Goal: Task Accomplishment & Management: Complete application form

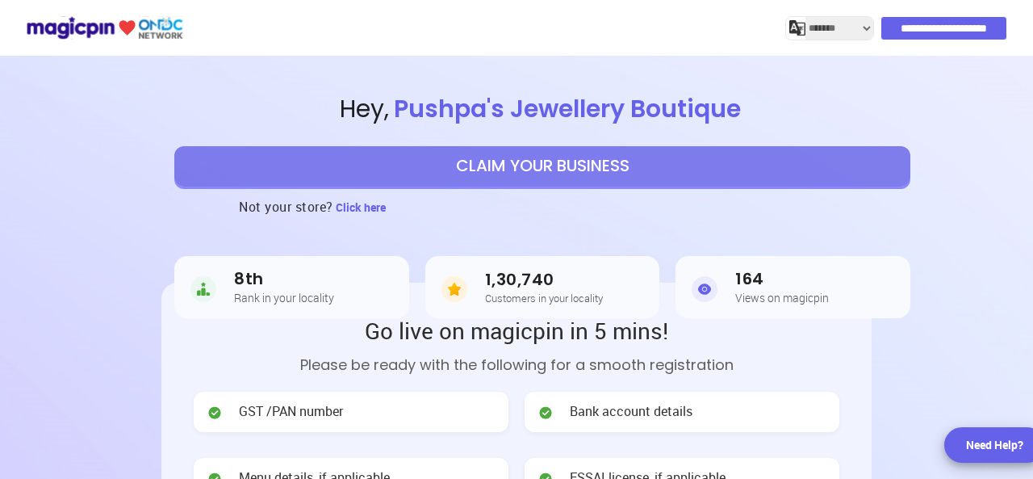
select select "*******"
click at [535, 167] on button "CLAIM YOUR BUSINESS" at bounding box center [542, 166] width 736 height 40
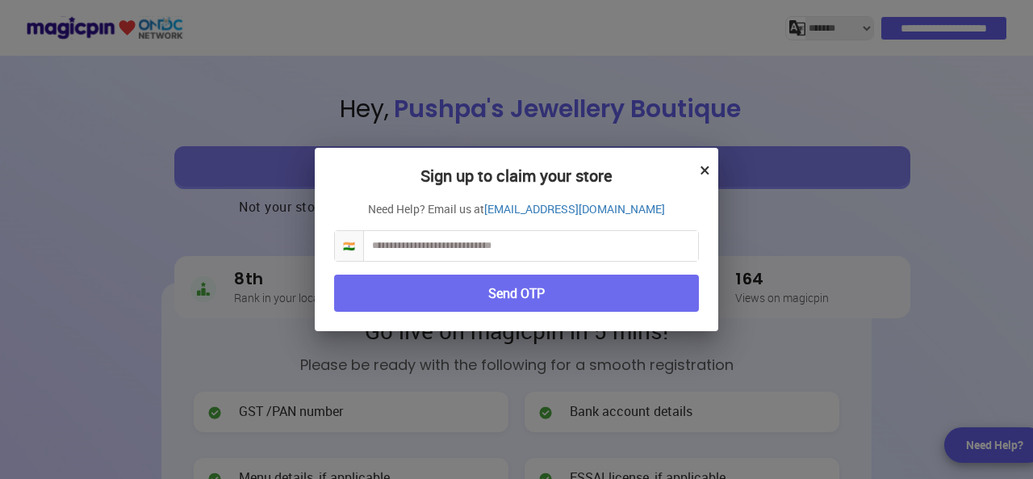
click at [463, 249] on input "text" at bounding box center [531, 246] width 334 height 30
type input "**********"
click at [555, 301] on button "Send OTP" at bounding box center [516, 294] width 365 height 38
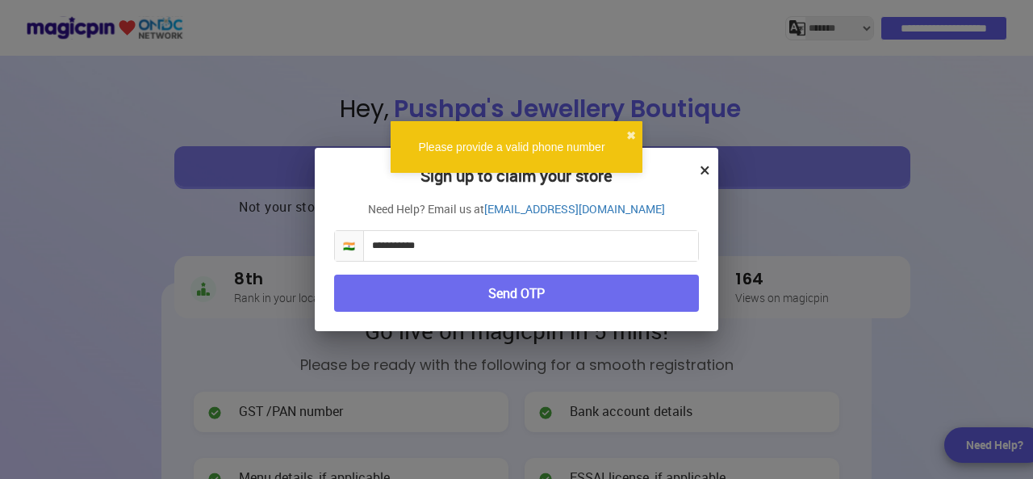
click at [446, 245] on input "**********" at bounding box center [531, 246] width 334 height 30
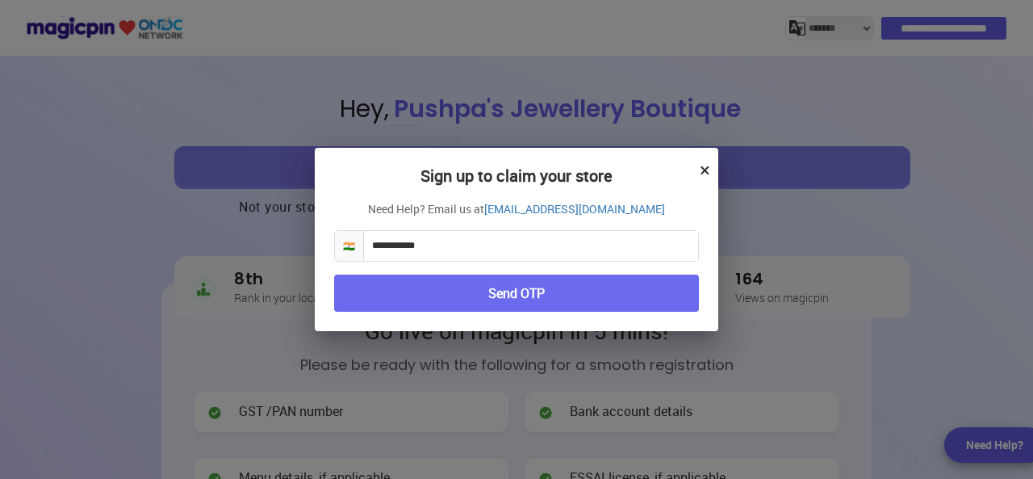
drag, startPoint x: 446, startPoint y: 245, endPoint x: 317, endPoint y: 237, distance: 129.4
click at [317, 237] on div "**********" at bounding box center [517, 240] width 404 height 184
click at [705, 168] on button "×" at bounding box center [705, 169] width 10 height 27
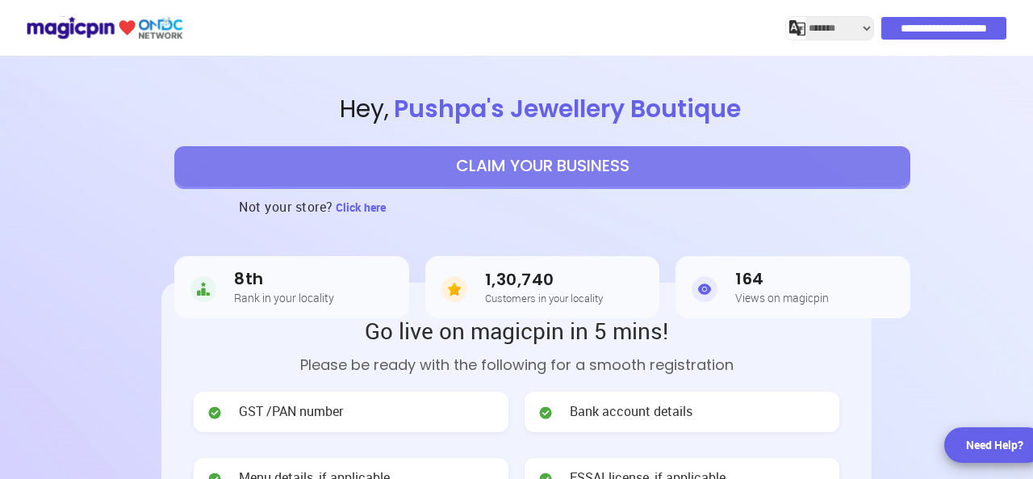
select select "*******"
click at [510, 174] on button "CLAIM YOUR BUSINESS" at bounding box center [542, 166] width 736 height 40
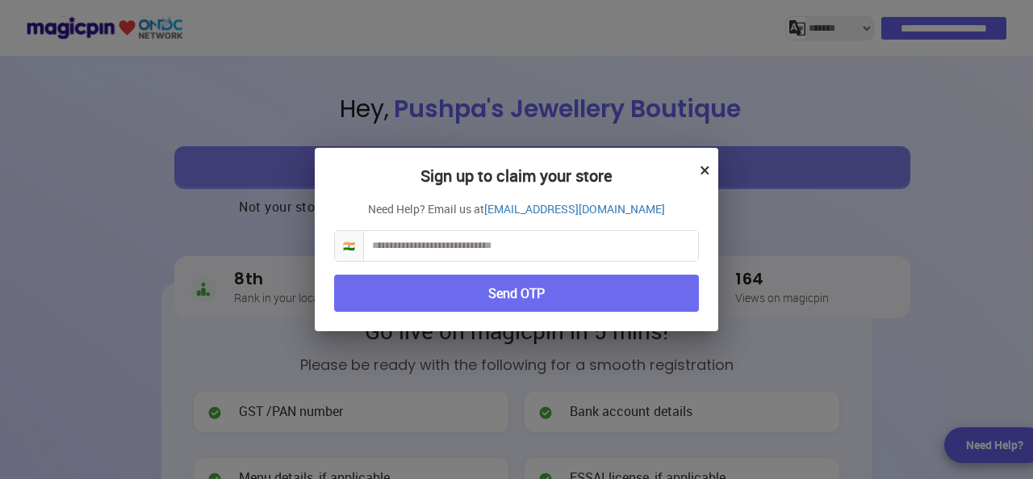
click at [487, 252] on input "text" at bounding box center [531, 246] width 334 height 30
paste input "**********"
type input "**********"
click at [472, 296] on button "Send OTP" at bounding box center [516, 294] width 365 height 38
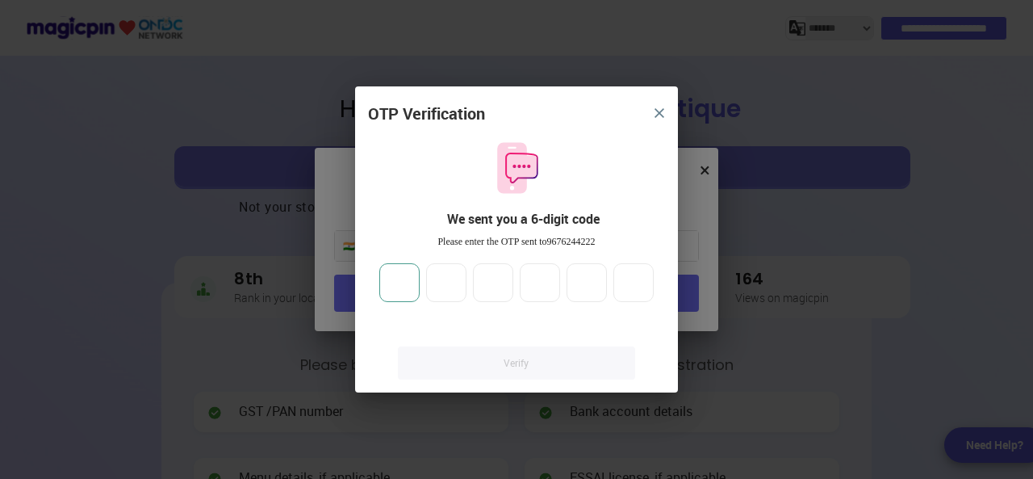
click at [391, 285] on input "number" at bounding box center [399, 282] width 40 height 39
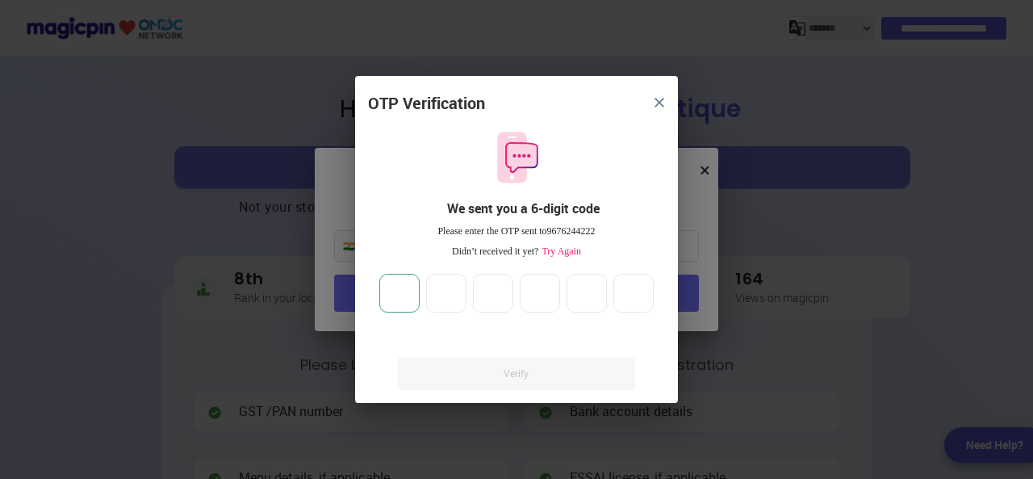
click at [403, 289] on input "number" at bounding box center [399, 293] width 40 height 39
type input "*"
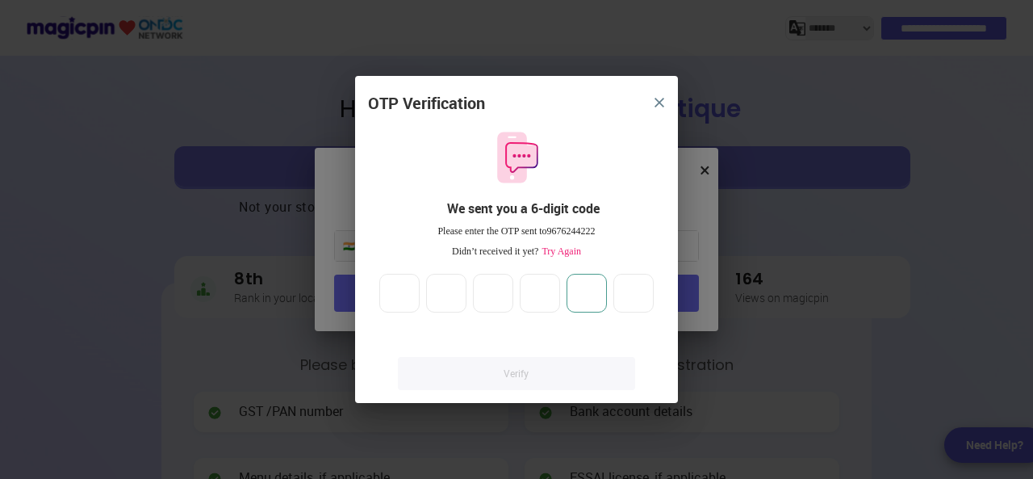
type input "*"
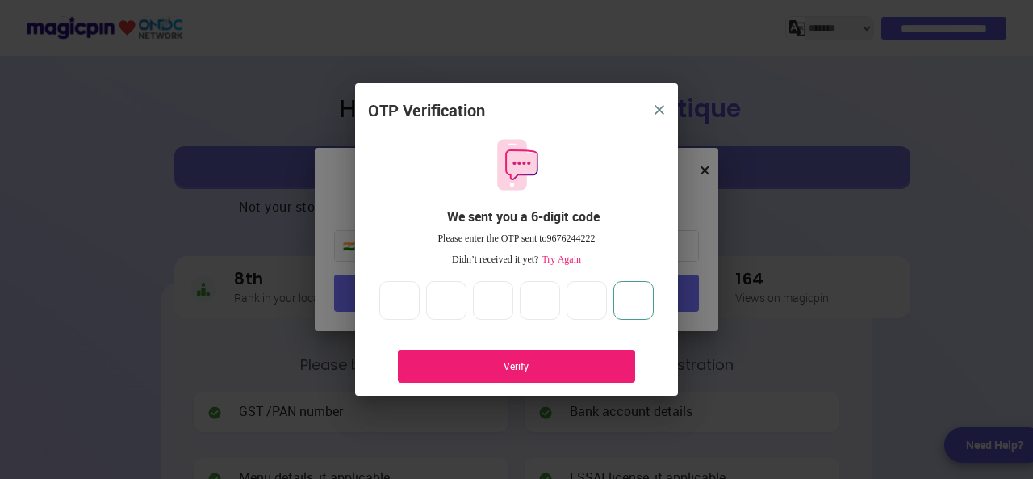
type input "*"
click at [505, 363] on div "Verify" at bounding box center [516, 366] width 189 height 14
click at [549, 354] on div "Verify" at bounding box center [516, 366] width 237 height 33
click at [516, 360] on div "Verify" at bounding box center [516, 366] width 189 height 14
click at [647, 293] on input "*" at bounding box center [634, 300] width 40 height 39
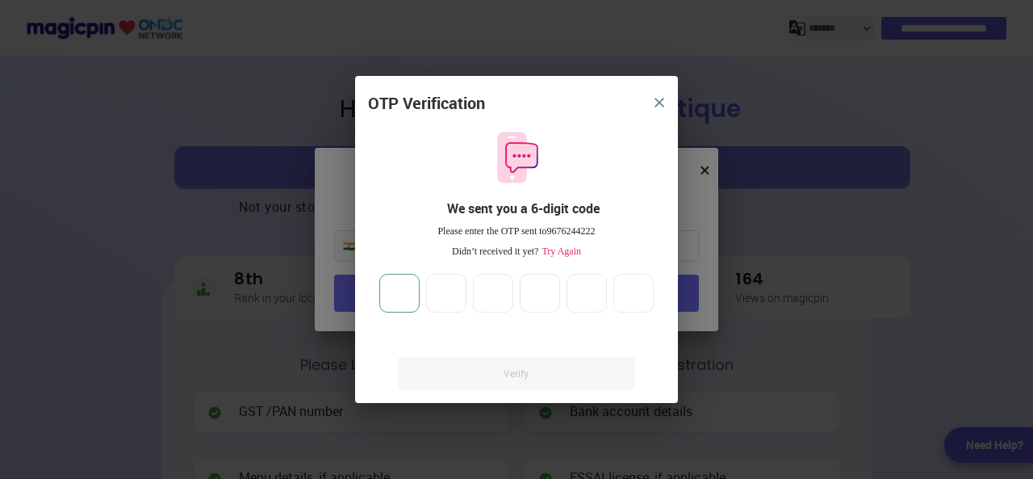
type input "*"
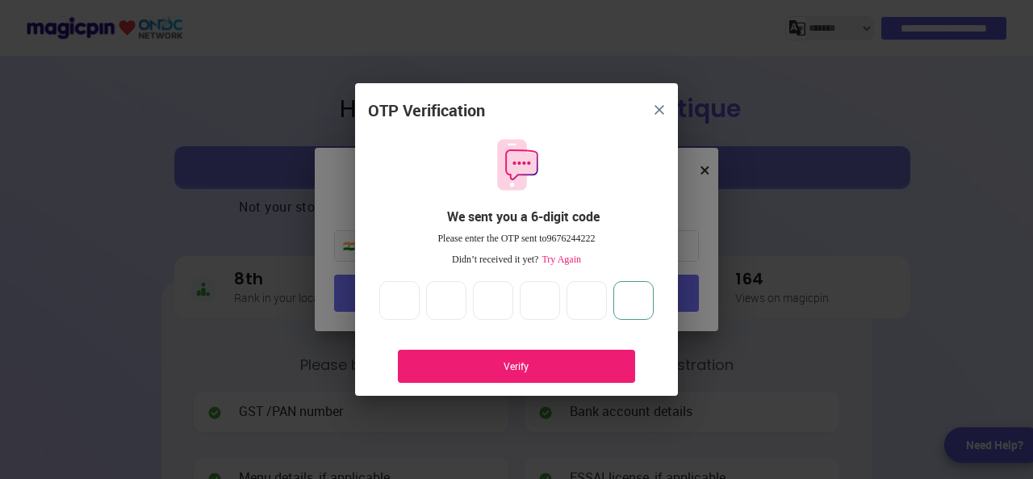
type input "*"
click at [507, 363] on div "Verify" at bounding box center [516, 366] width 189 height 14
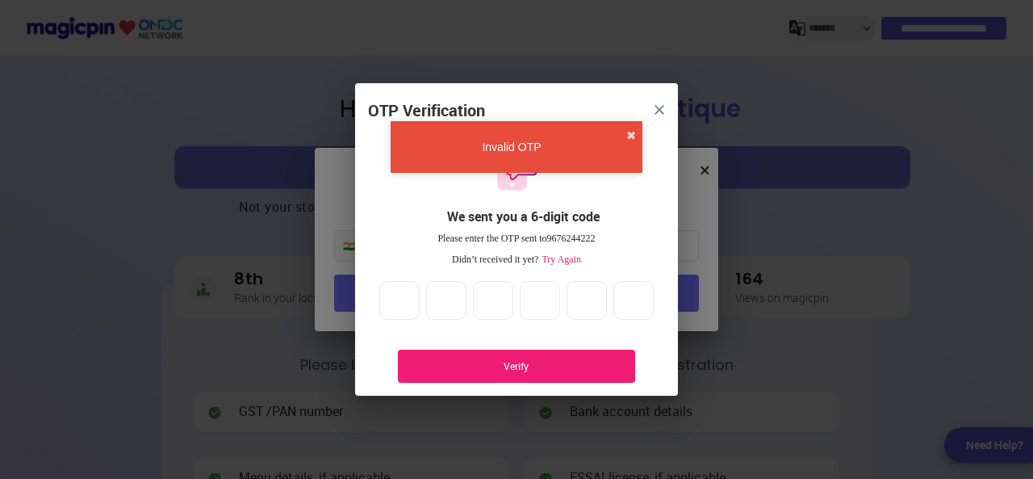
click at [564, 253] on div "Didn’t received it yet? Try Again" at bounding box center [516, 260] width 297 height 14
click at [564, 261] on span "Try Again" at bounding box center [560, 259] width 43 height 11
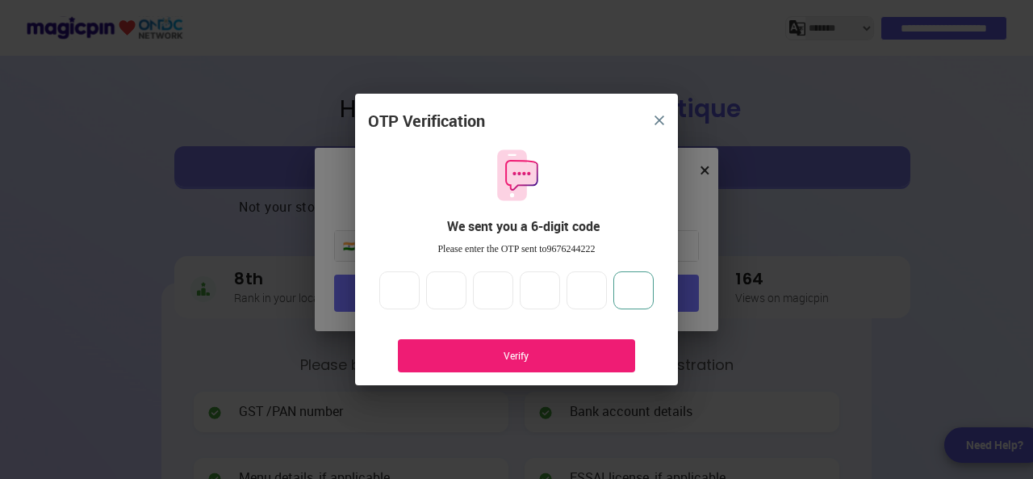
click at [644, 292] on input "*" at bounding box center [634, 290] width 40 height 39
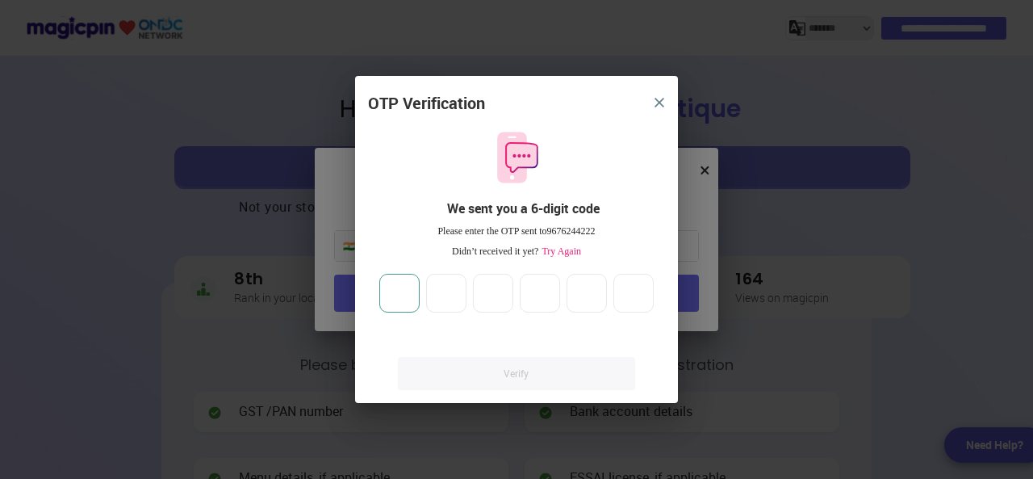
type input "*"
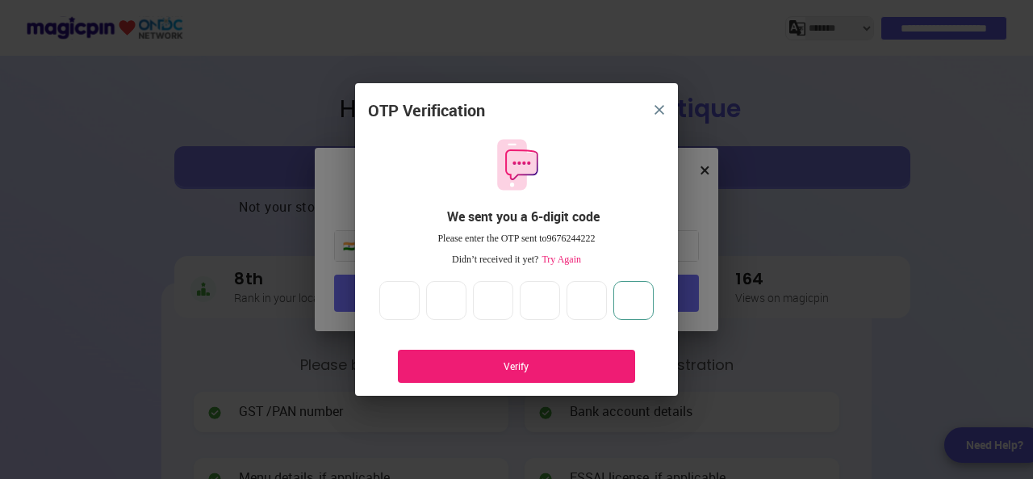
type input "*"
click at [545, 369] on div "Verify" at bounding box center [516, 366] width 189 height 14
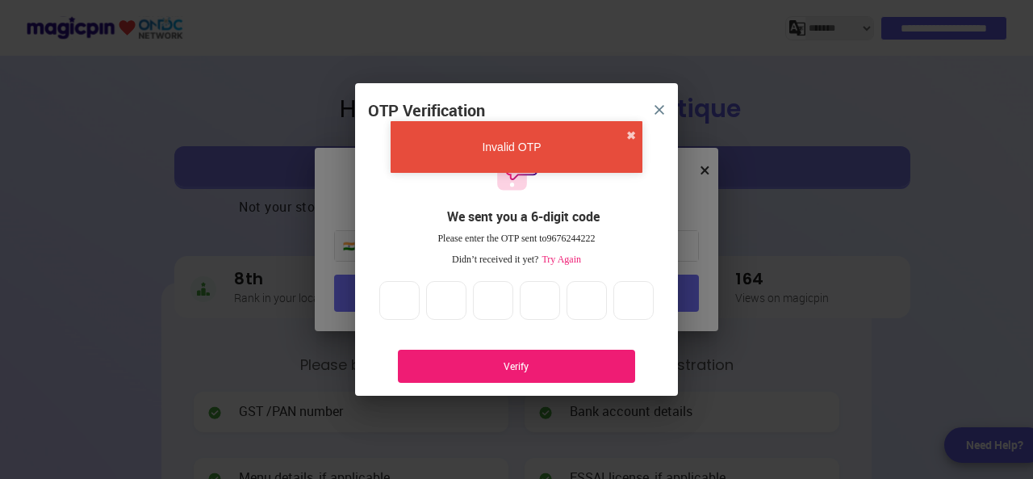
click at [543, 357] on div "Verify" at bounding box center [516, 366] width 237 height 33
click at [631, 141] on button "✖" at bounding box center [632, 136] width 10 height 16
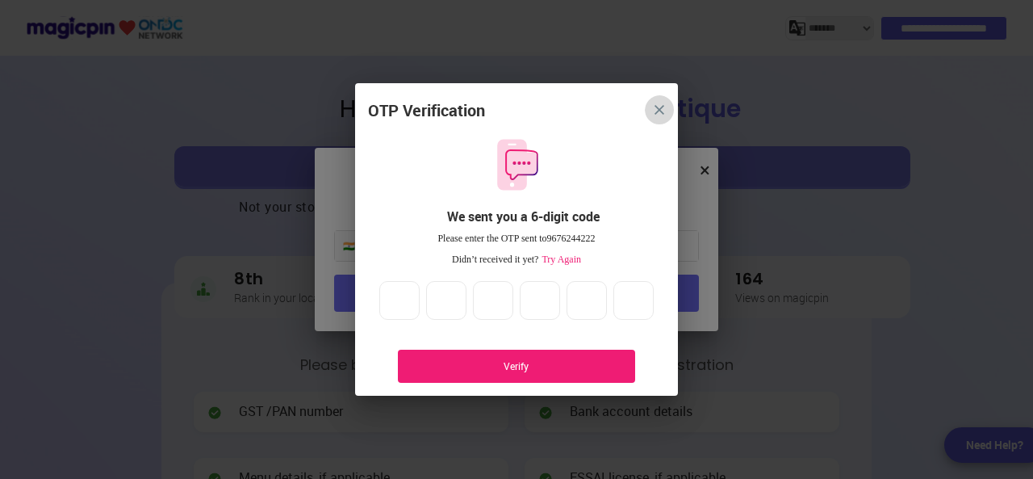
click at [665, 109] on button "close" at bounding box center [659, 109] width 29 height 29
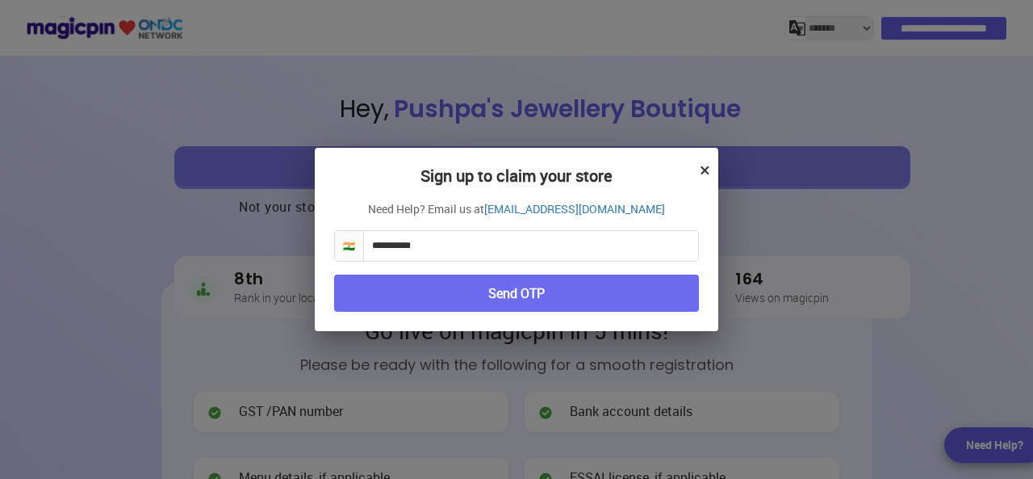
click at [698, 171] on h2 "Sign up to claim your store" at bounding box center [516, 184] width 365 height 34
click at [702, 171] on button "×" at bounding box center [705, 169] width 10 height 27
